Goal: Task Accomplishment & Management: Use online tool/utility

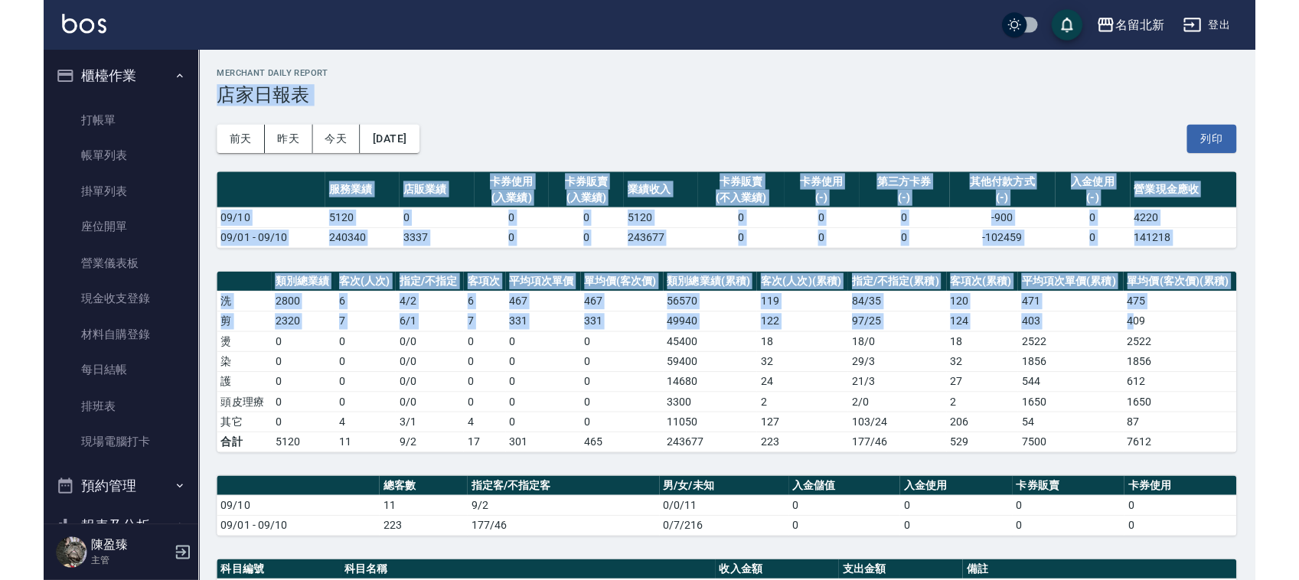
scroll to position [383, 0]
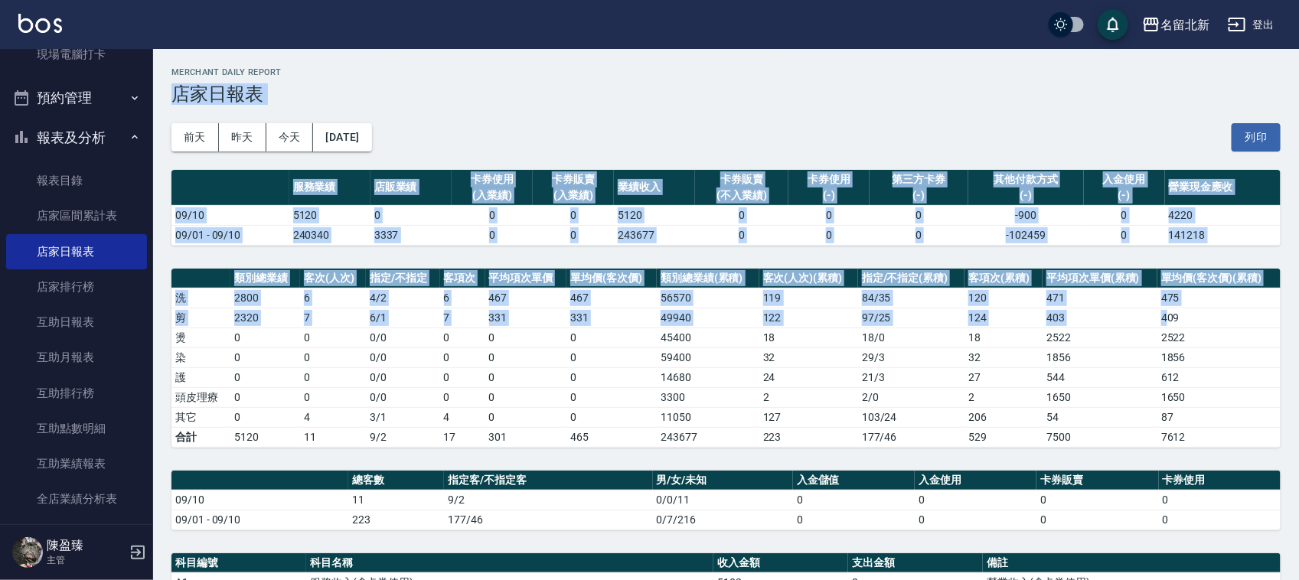
drag, startPoint x: 528, startPoint y: 73, endPoint x: 440, endPoint y: 111, distance: 95.7
click at [527, 73] on h2 "Merchant Daily Report" at bounding box center [725, 72] width 1109 height 10
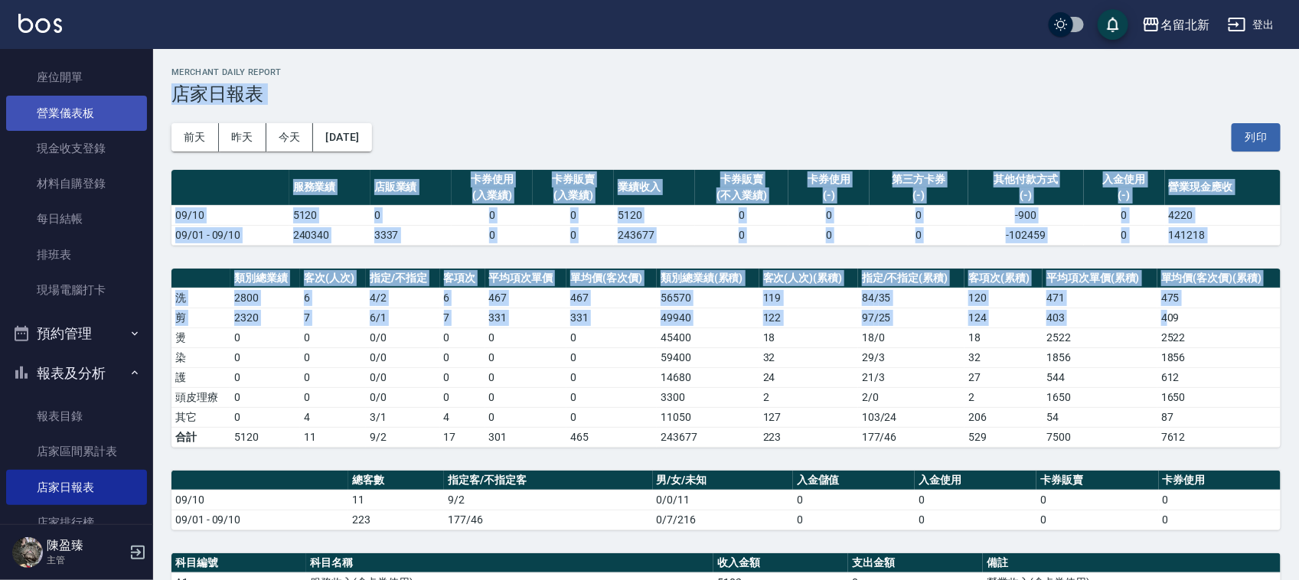
scroll to position [0, 0]
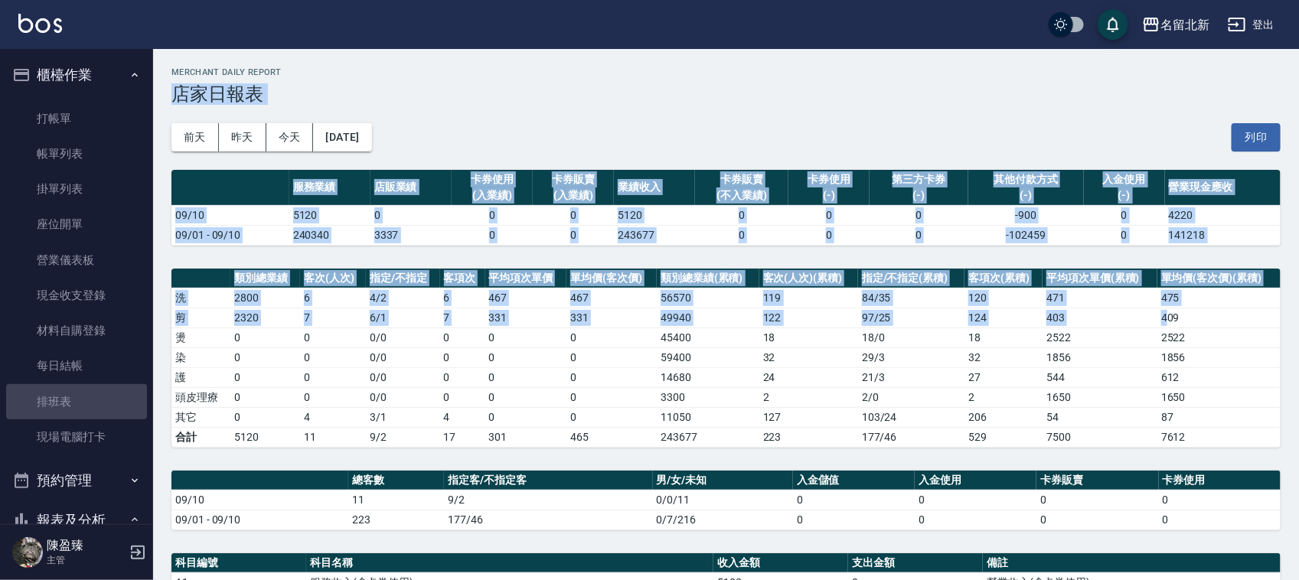
drag, startPoint x: 99, startPoint y: 400, endPoint x: 205, endPoint y: 335, distance: 124.0
click at [98, 400] on link "排班表" at bounding box center [76, 401] width 141 height 35
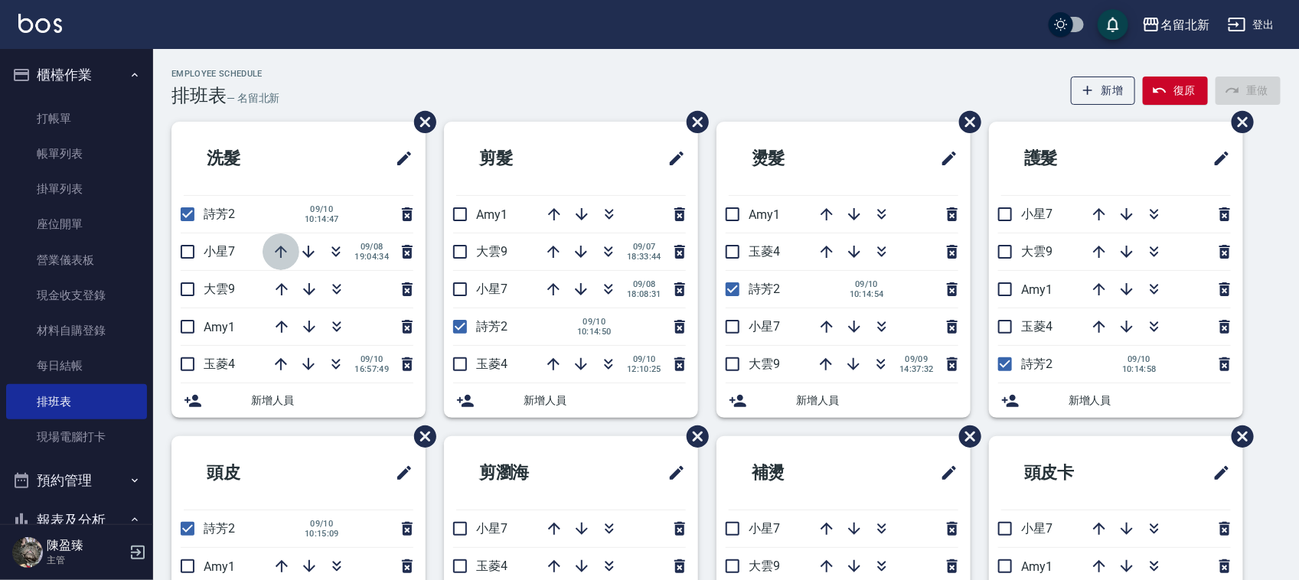
click at [284, 249] on icon "button" at bounding box center [281, 252] width 18 height 18
click at [283, 251] on icon "button" at bounding box center [281, 252] width 18 height 18
click at [307, 364] on icon "button" at bounding box center [309, 364] width 18 height 18
click at [193, 249] on input "checkbox" at bounding box center [187, 252] width 32 height 32
click at [285, 291] on icon "button" at bounding box center [281, 289] width 18 height 18
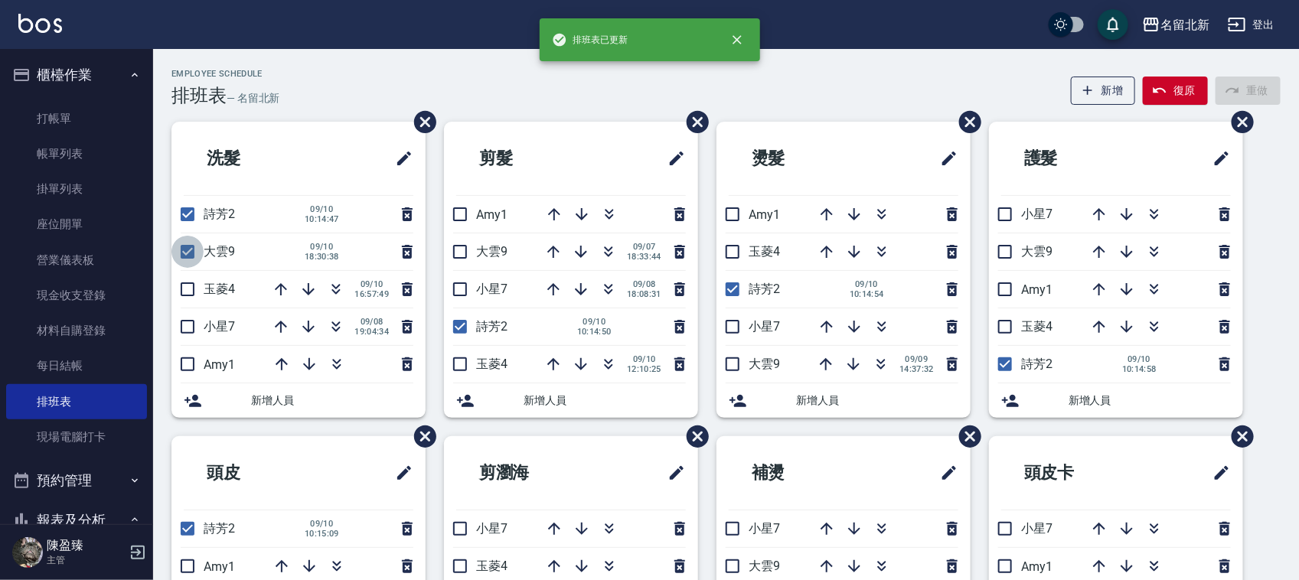
click at [189, 253] on input "checkbox" at bounding box center [187, 252] width 32 height 32
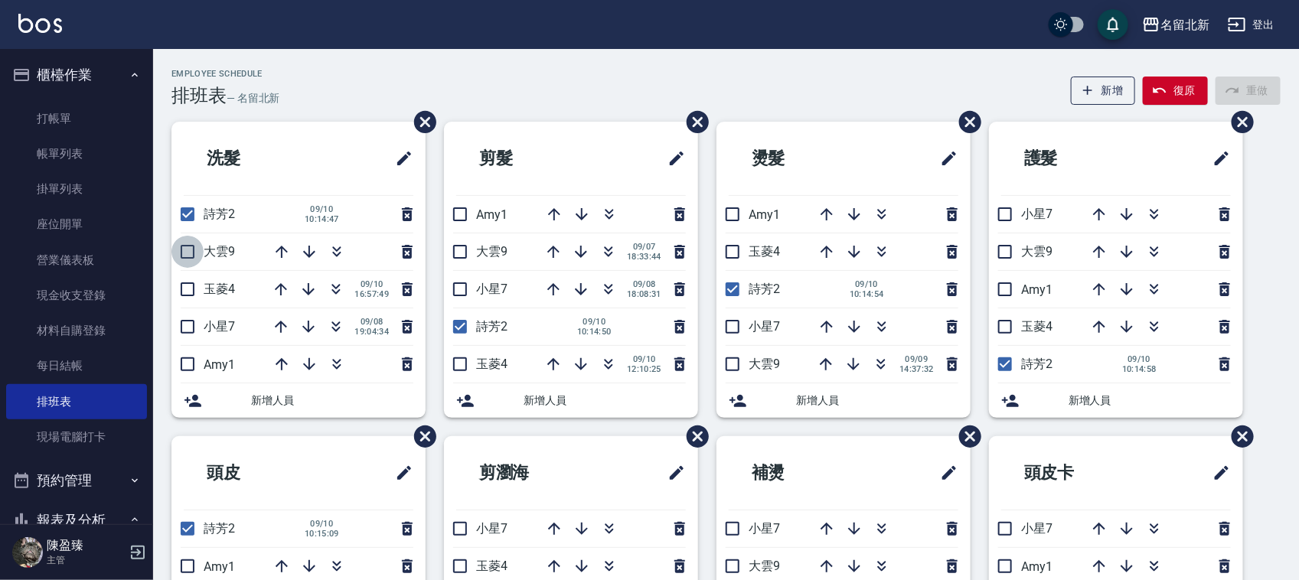
click at [187, 257] on input "checkbox" at bounding box center [187, 252] width 32 height 32
checkbox input "true"
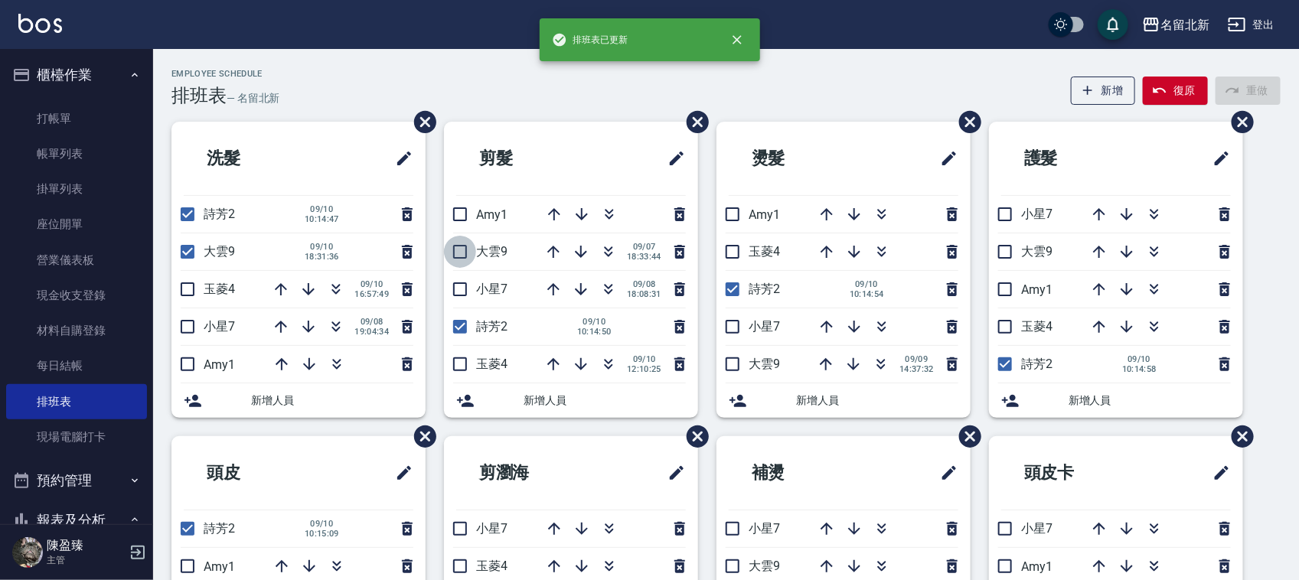
click at [458, 250] on input "checkbox" at bounding box center [460, 252] width 32 height 32
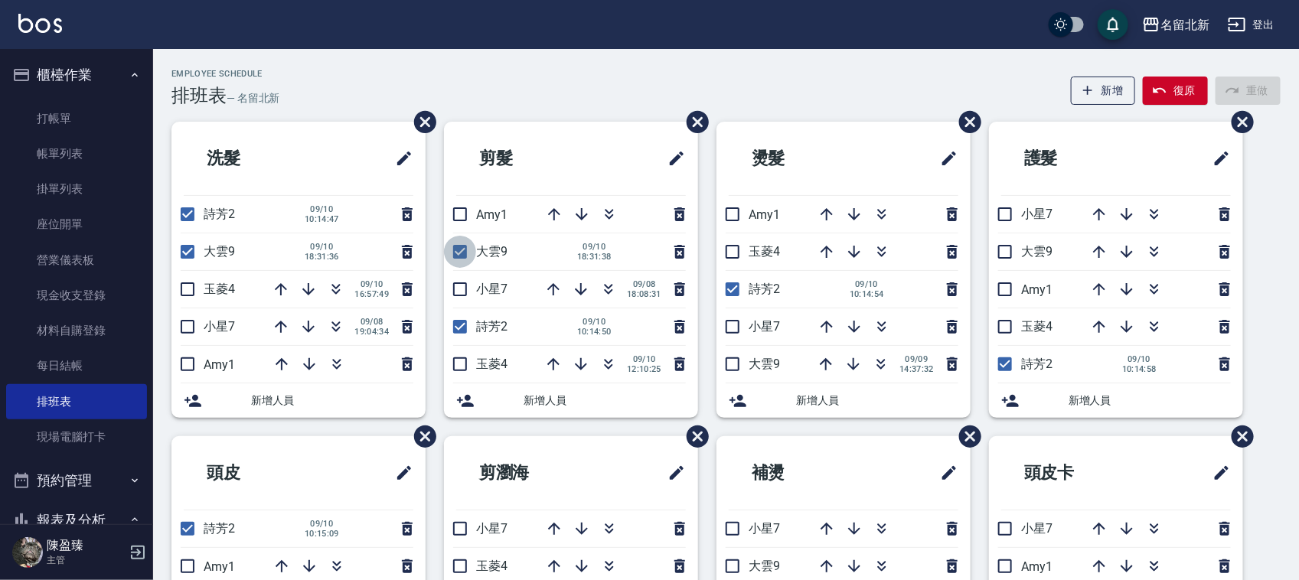
click at [458, 258] on input "checkbox" at bounding box center [460, 252] width 32 height 32
checkbox input "false"
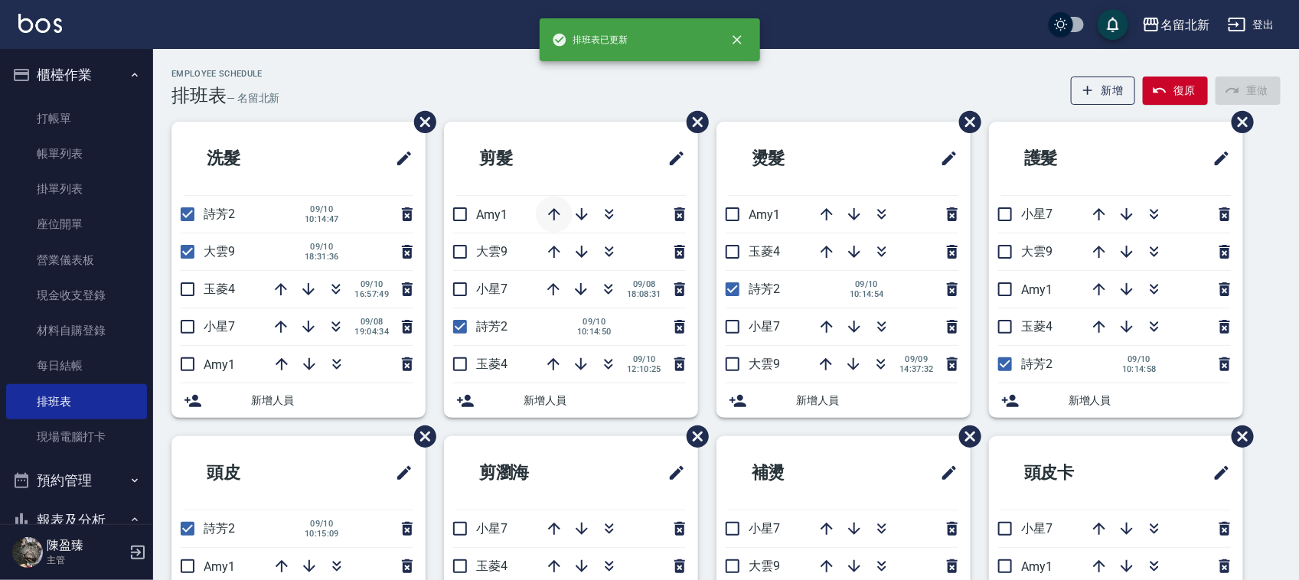
click at [551, 211] on icon "button" at bounding box center [554, 214] width 12 height 12
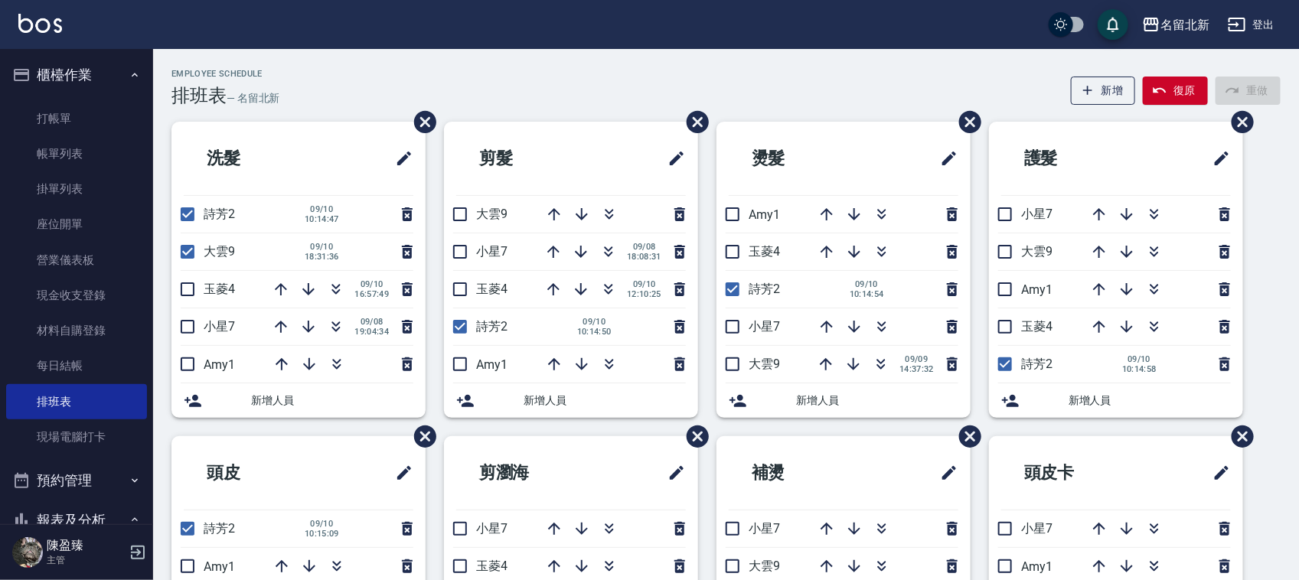
click at [461, 212] on input "checkbox" at bounding box center [460, 214] width 32 height 32
checkbox input "true"
drag, startPoint x: 732, startPoint y: 364, endPoint x: 724, endPoint y: 353, distance: 14.2
click at [732, 366] on input "checkbox" at bounding box center [732, 364] width 32 height 32
checkbox input "true"
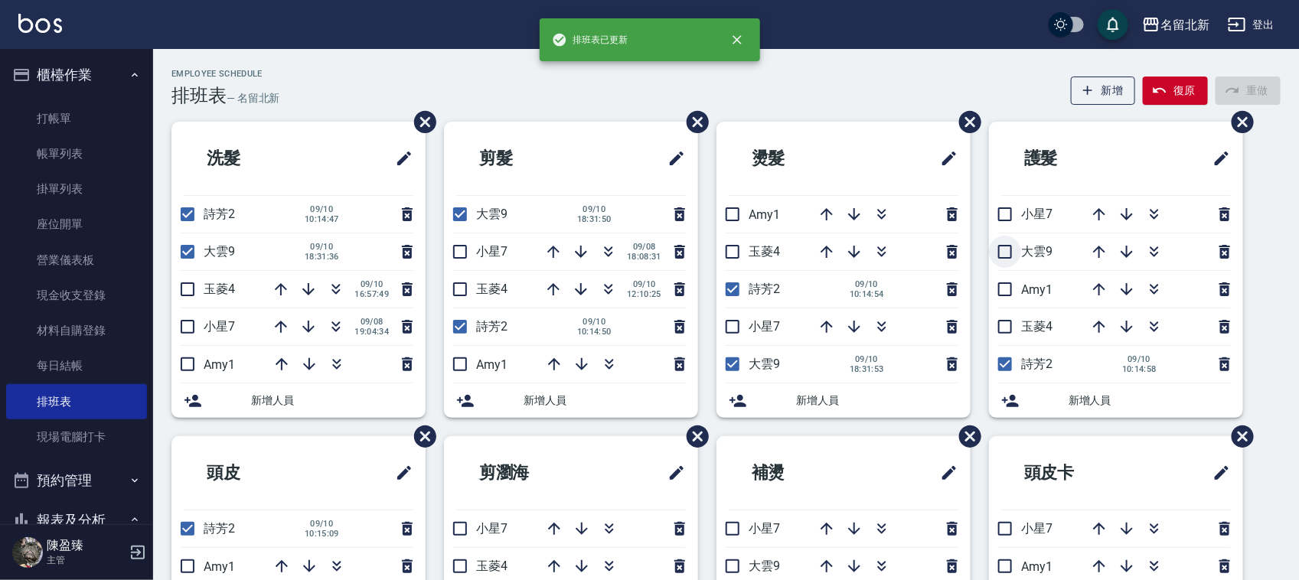
click at [1003, 251] on input "checkbox" at bounding box center [1005, 252] width 32 height 32
checkbox input "true"
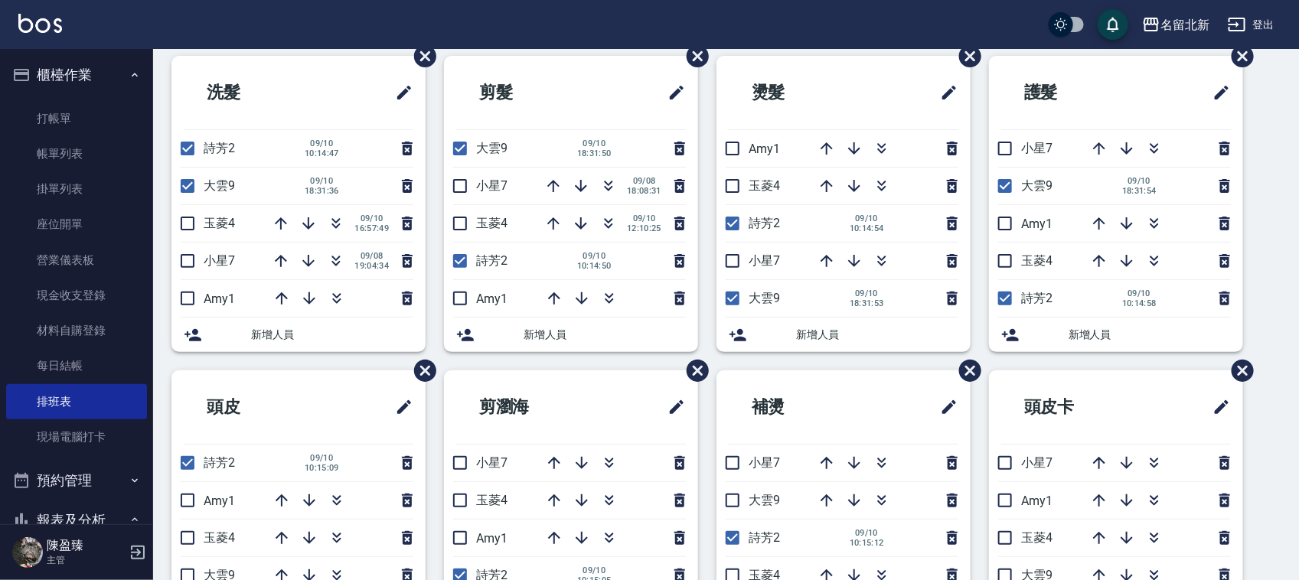
scroll to position [96, 0]
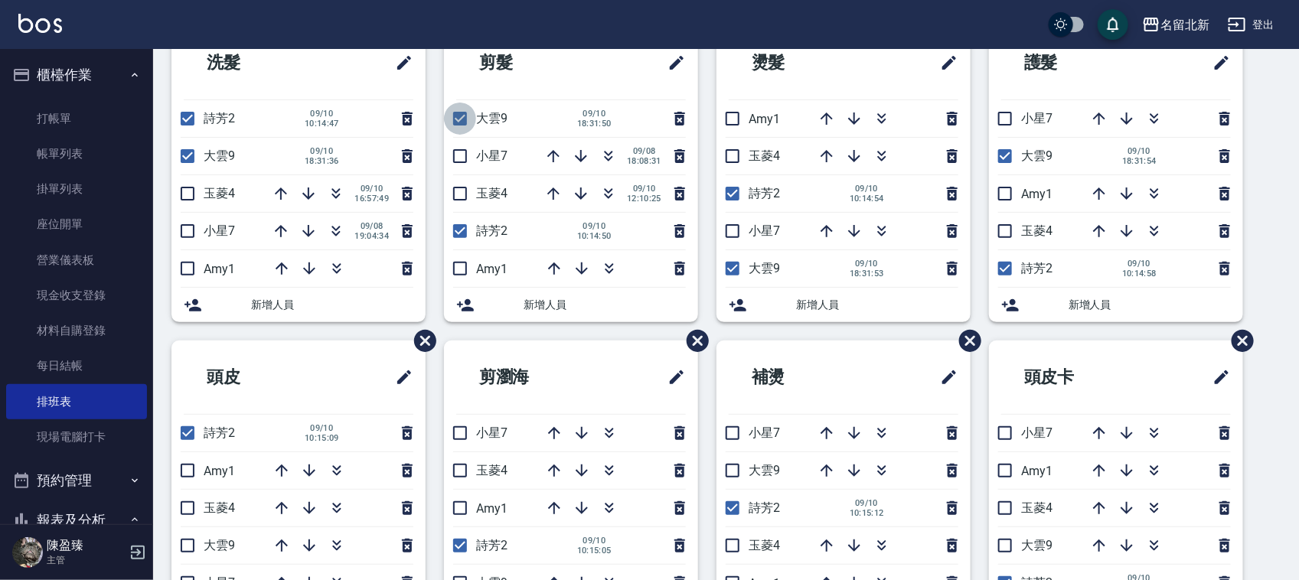
click at [463, 119] on input "checkbox" at bounding box center [460, 119] width 32 height 32
checkbox input "false"
click at [559, 269] on icon "button" at bounding box center [554, 268] width 12 height 12
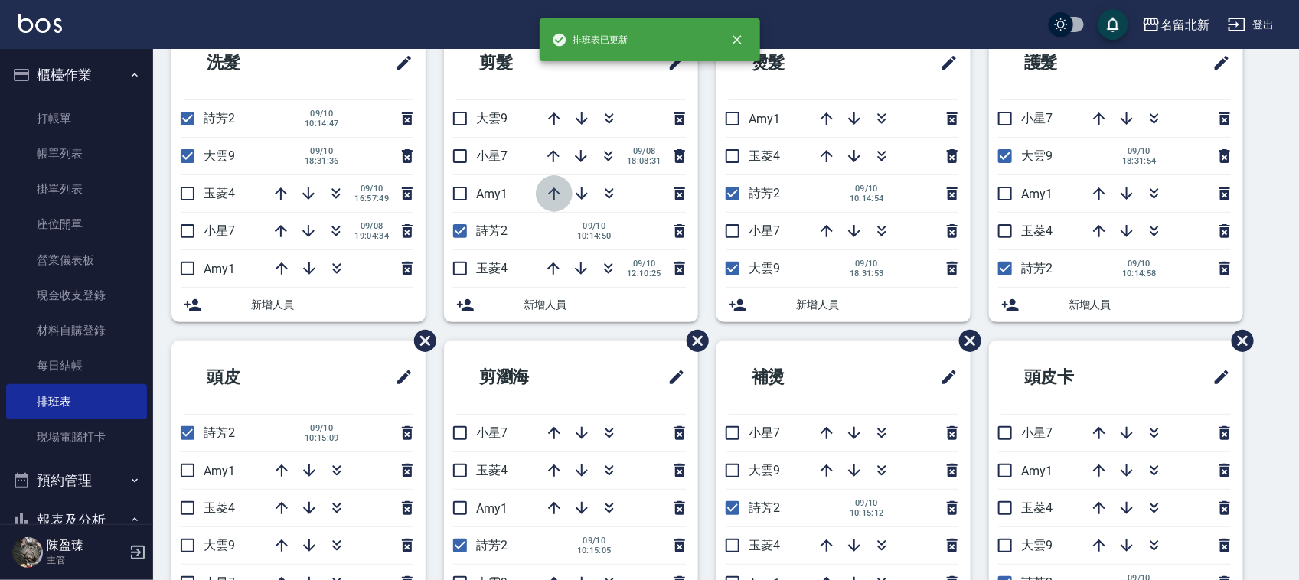
click at [553, 193] on icon "button" at bounding box center [554, 193] width 12 height 12
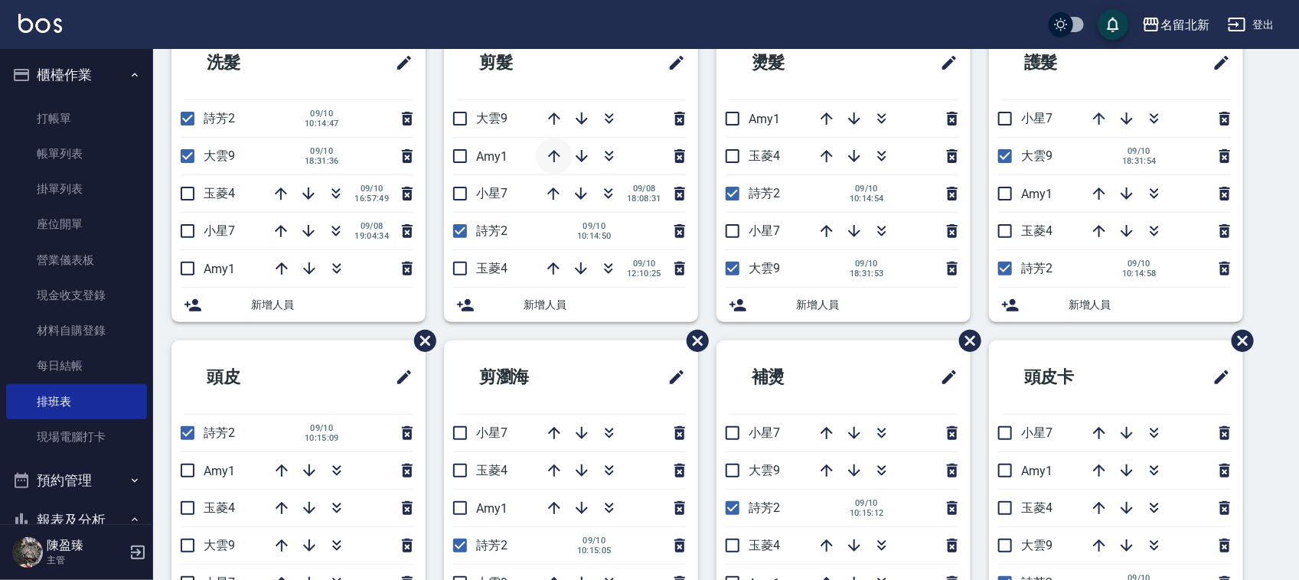
click at [556, 154] on icon "button" at bounding box center [554, 156] width 12 height 12
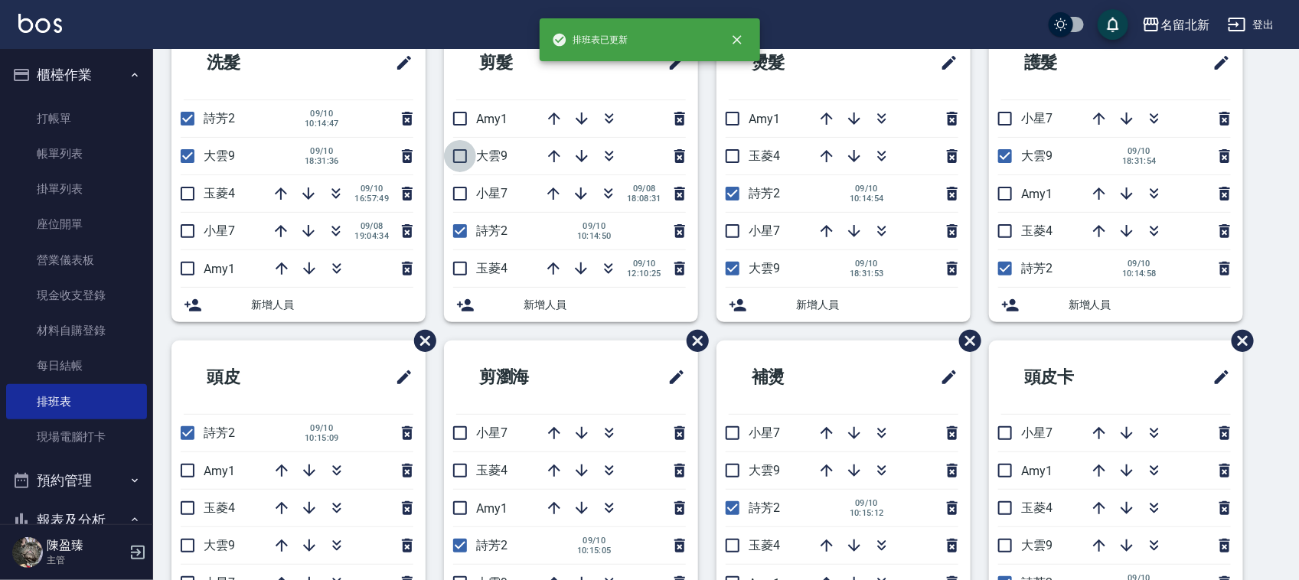
drag, startPoint x: 463, startPoint y: 153, endPoint x: 471, endPoint y: 149, distance: 8.6
click at [465, 153] on input "checkbox" at bounding box center [460, 156] width 32 height 32
checkbox input "true"
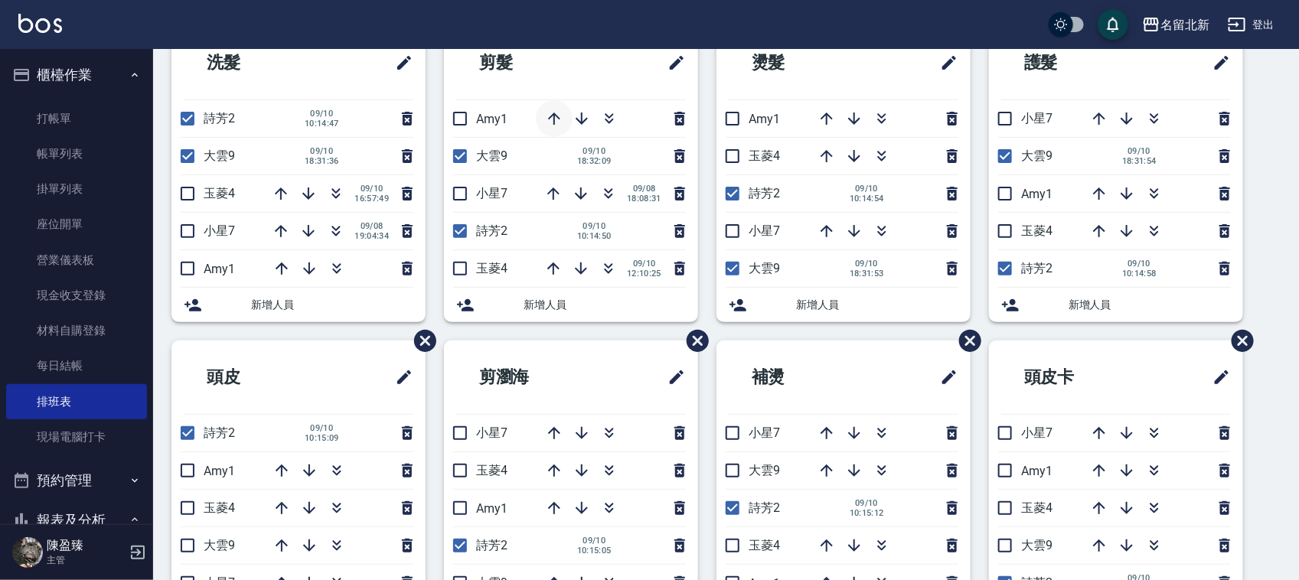
click at [556, 120] on icon "button" at bounding box center [554, 118] width 18 height 18
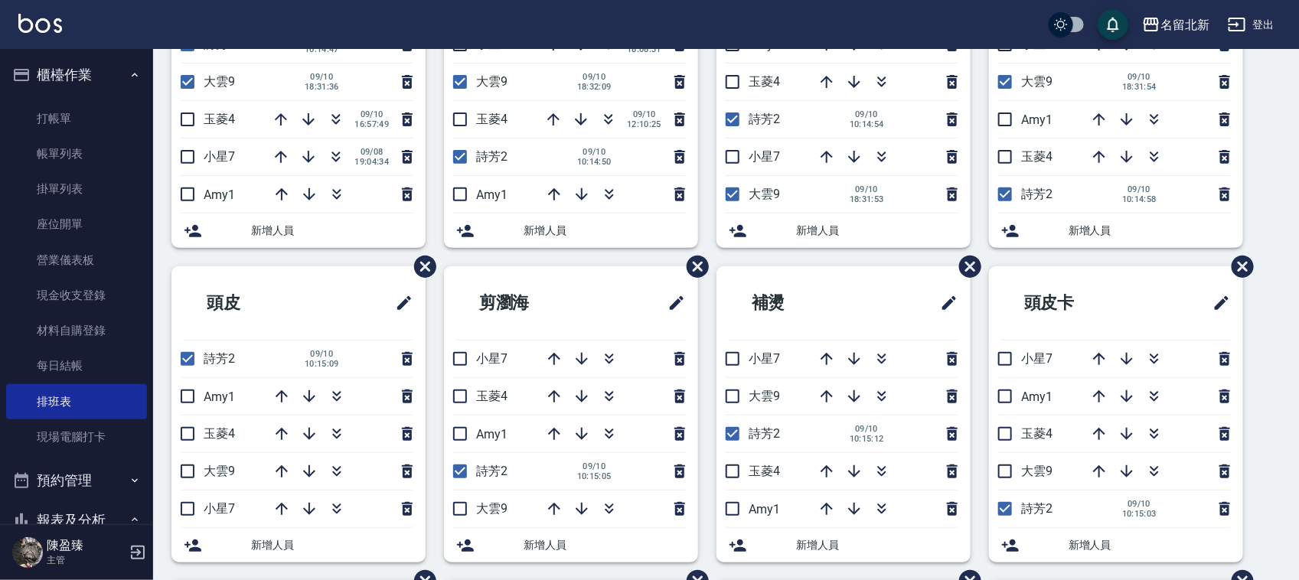
scroll to position [287, 0]
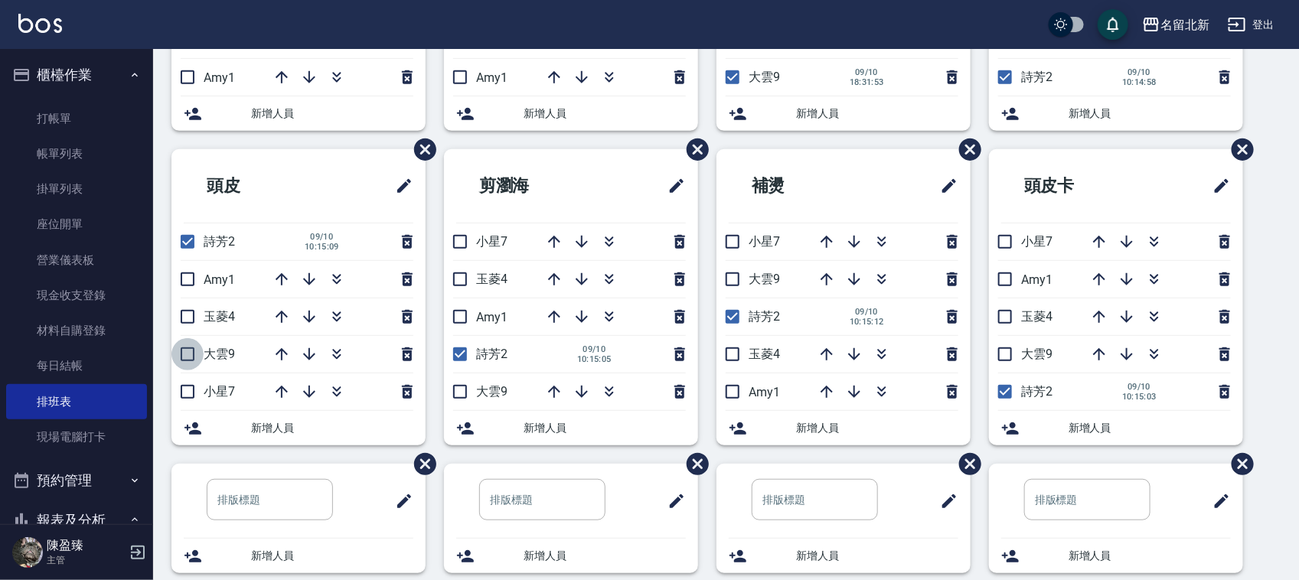
click at [185, 356] on input "checkbox" at bounding box center [187, 354] width 32 height 32
checkbox input "true"
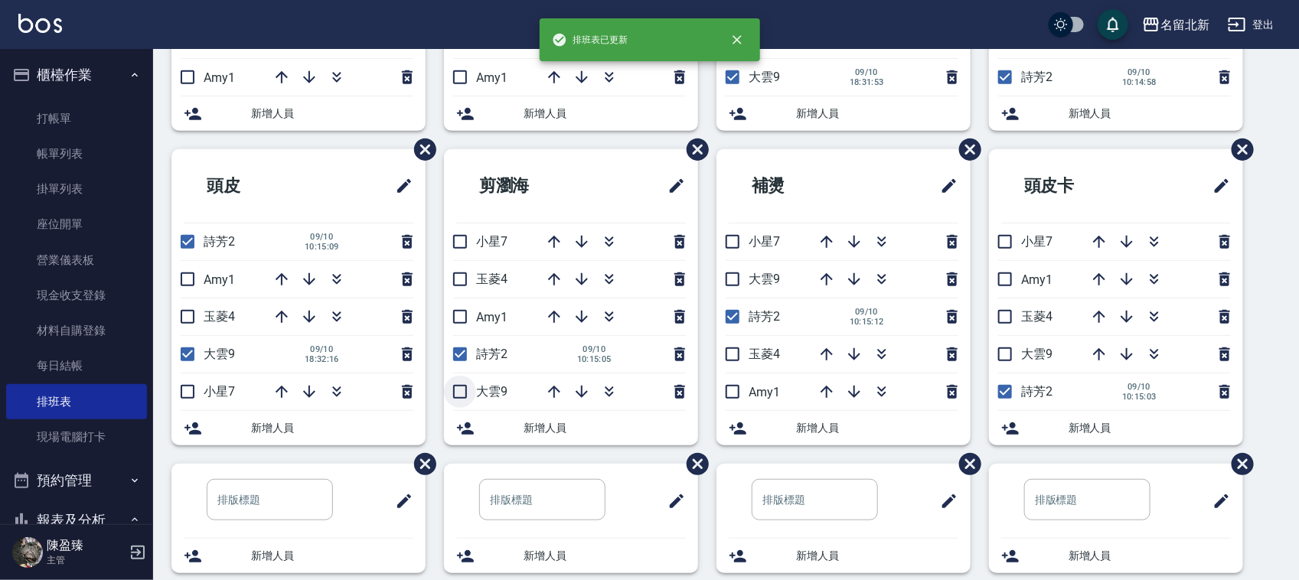
click at [461, 389] on input "checkbox" at bounding box center [460, 392] width 32 height 32
checkbox input "true"
drag, startPoint x: 729, startPoint y: 280, endPoint x: 903, endPoint y: 295, distance: 174.4
click at [731, 280] on input "checkbox" at bounding box center [732, 279] width 32 height 32
checkbox input "true"
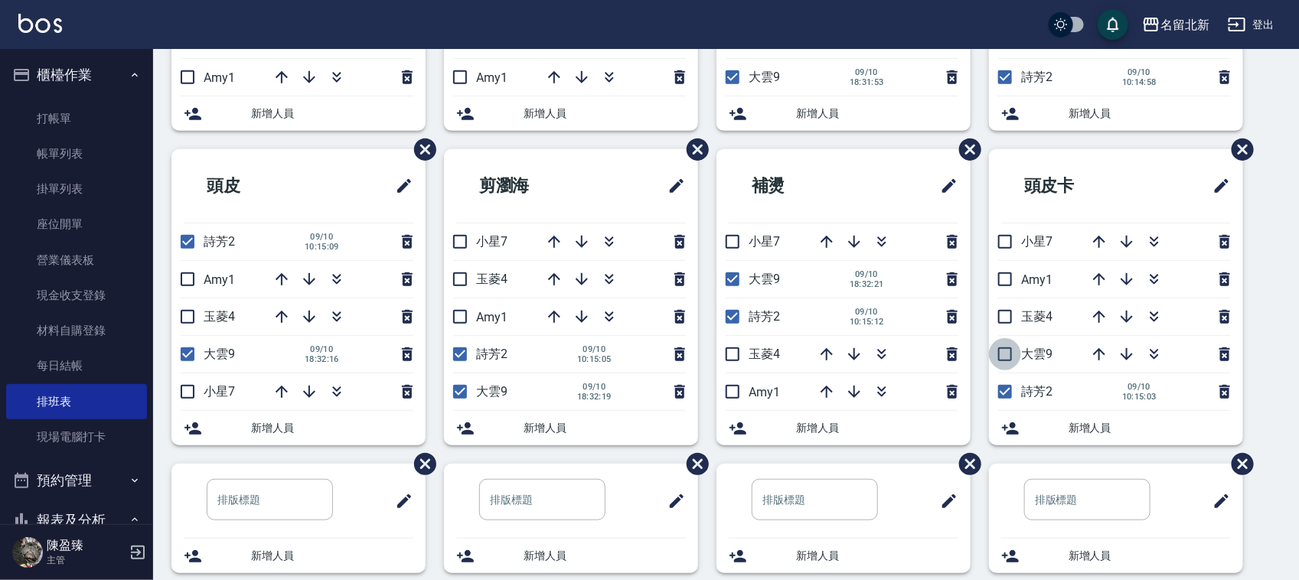
click at [1000, 350] on input "checkbox" at bounding box center [1005, 354] width 32 height 32
checkbox input "true"
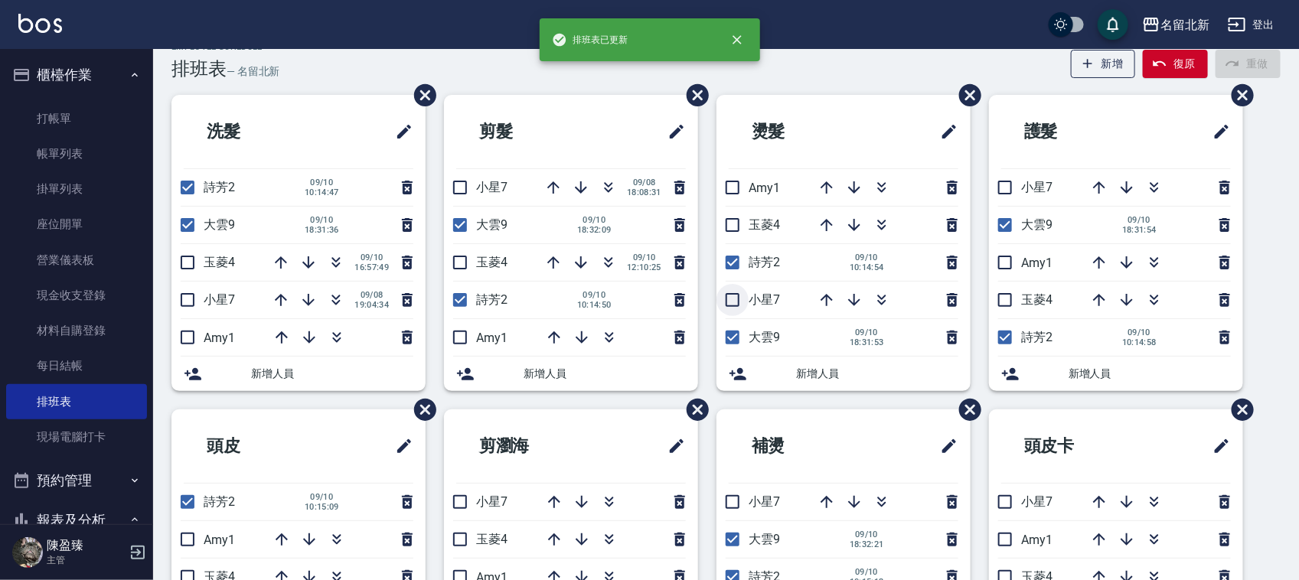
scroll to position [0, 0]
